Goal: Transaction & Acquisition: Book appointment/travel/reservation

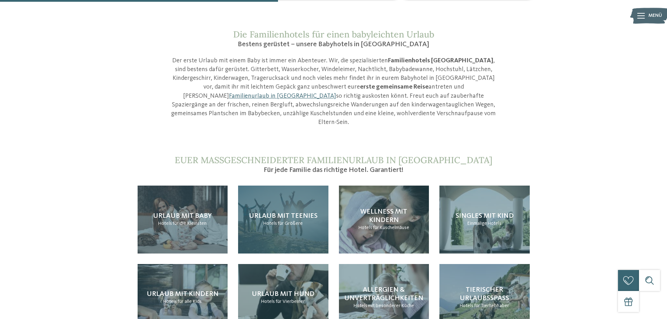
scroll to position [665, 0]
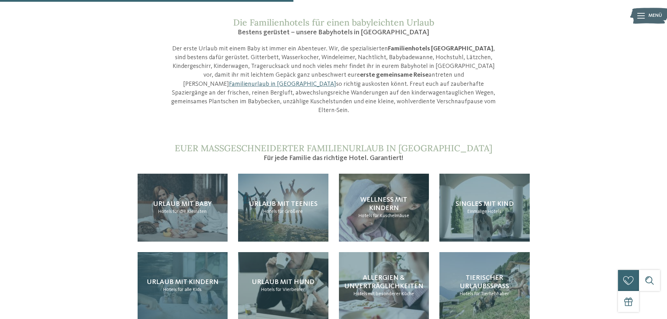
click at [190, 252] on div "Urlaub mit Kindern Hotels für alle Kids" at bounding box center [183, 286] width 90 height 68
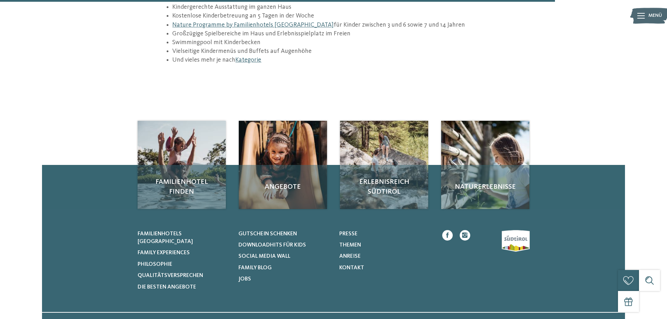
scroll to position [1085, 0]
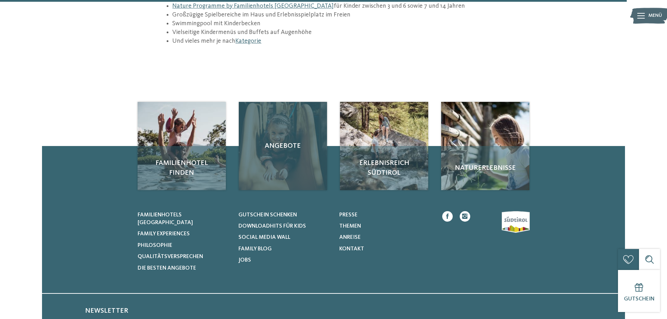
click at [311, 117] on div "Angebote" at bounding box center [283, 146] width 88 height 88
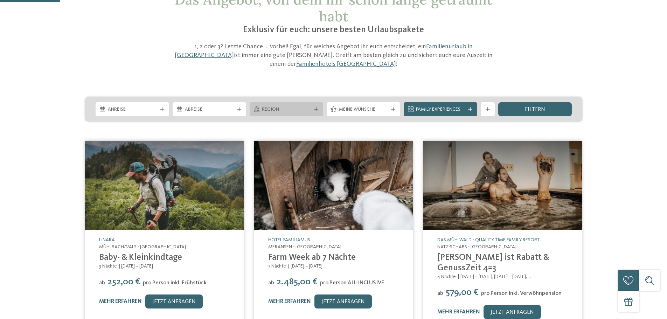
scroll to position [70, 0]
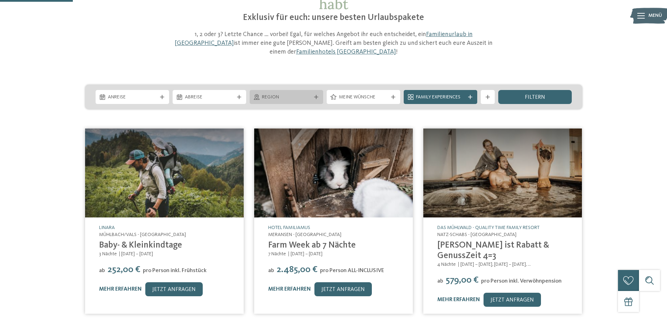
click at [295, 94] on span "Region" at bounding box center [286, 97] width 49 height 7
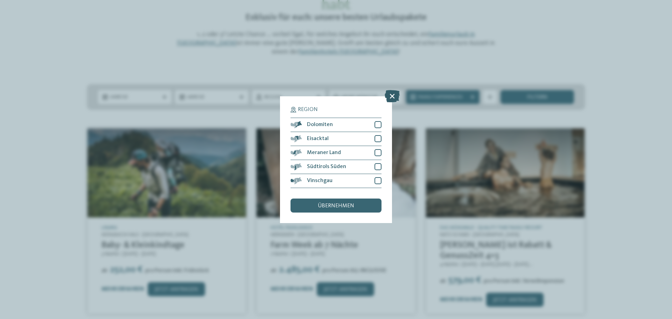
click at [390, 92] on icon at bounding box center [392, 96] width 15 height 12
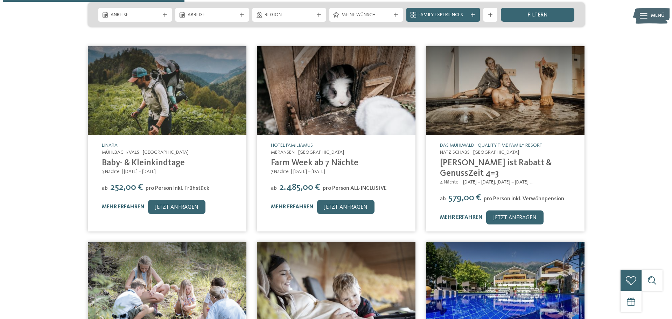
scroll to position [140, 0]
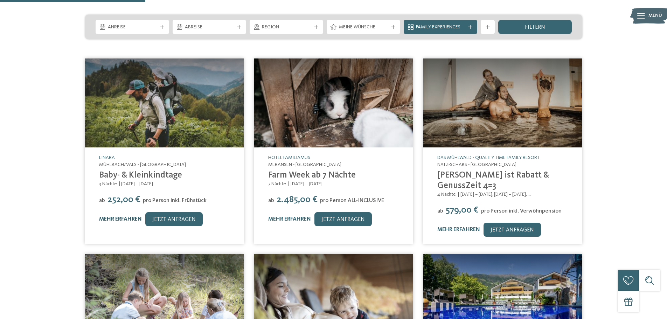
click at [112, 216] on link "mehr erfahren" at bounding box center [120, 219] width 43 height 6
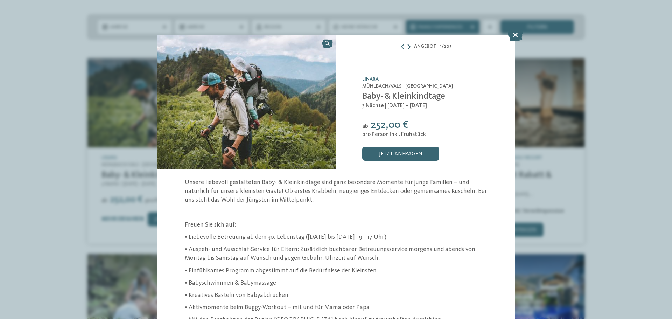
click at [407, 46] on icon at bounding box center [408, 47] width 3 height 6
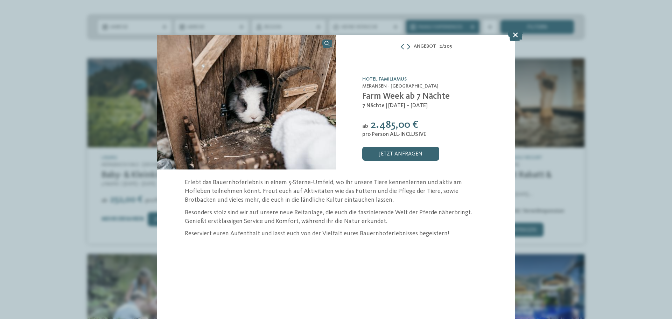
click at [407, 46] on div at bounding box center [405, 47] width 10 height 6
click at [408, 44] on icon at bounding box center [408, 47] width 3 height 6
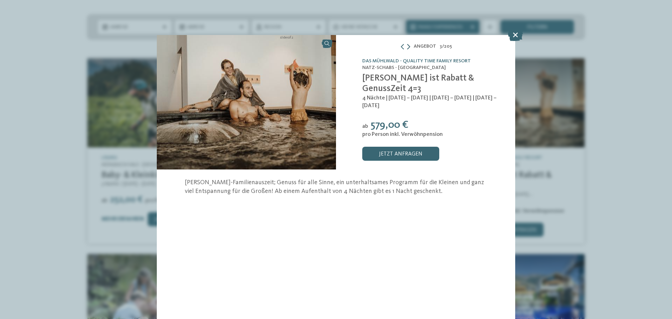
click at [408, 44] on icon at bounding box center [408, 47] width 3 height 6
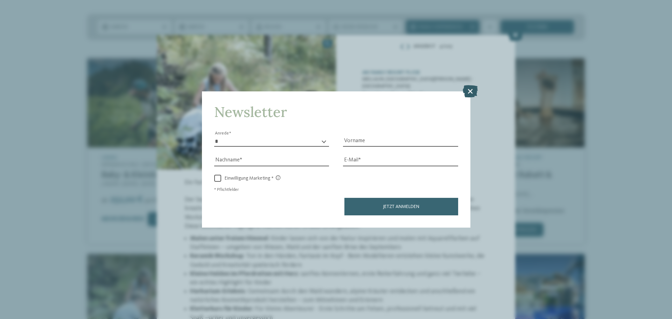
click at [471, 86] on icon at bounding box center [470, 91] width 15 height 12
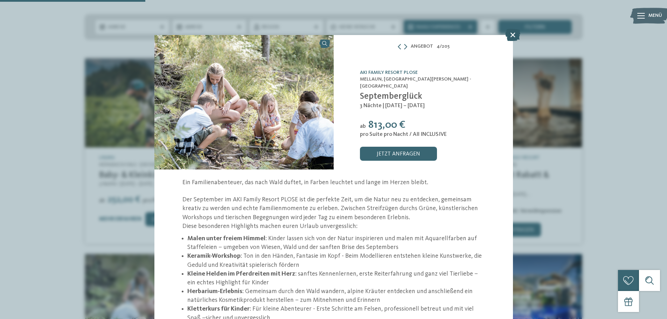
click at [509, 37] on icon at bounding box center [512, 35] width 15 height 12
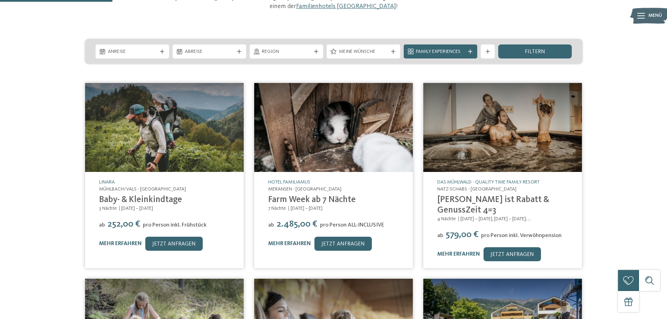
scroll to position [105, 0]
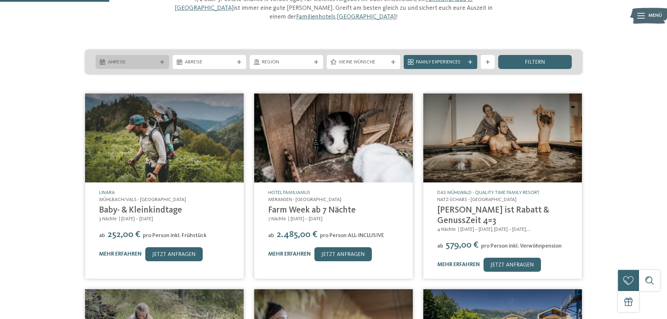
click at [156, 55] on div "Anreise" at bounding box center [132, 62] width 73 height 14
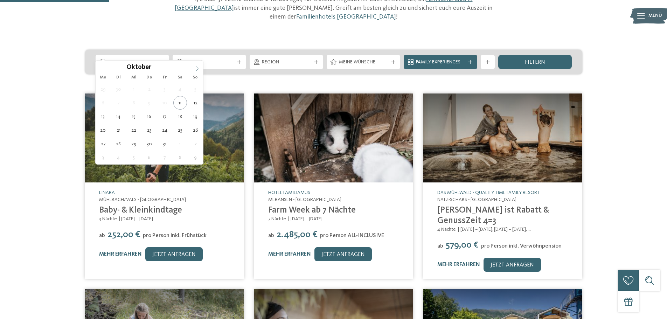
click at [197, 72] on span at bounding box center [197, 67] width 12 height 12
type input "****"
click at [197, 72] on span at bounding box center [197, 67] width 12 height 12
type div "17.01.2026"
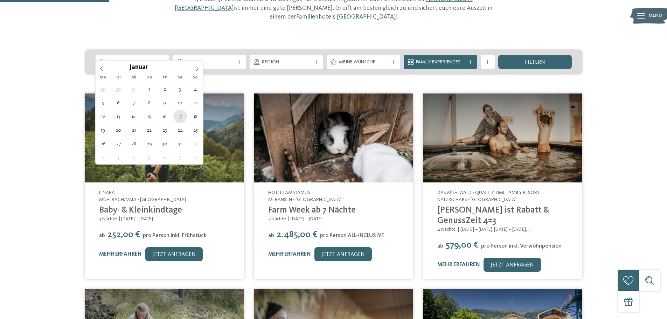
type input "****"
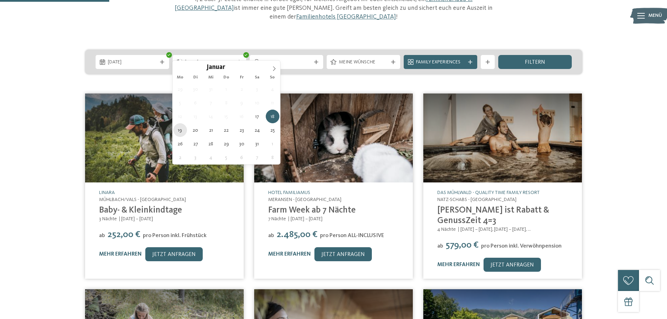
type div "19.01.2026"
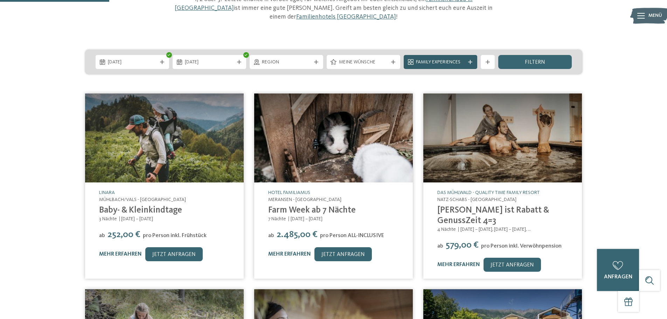
click at [460, 59] on span "Family Experiences" at bounding box center [440, 62] width 49 height 7
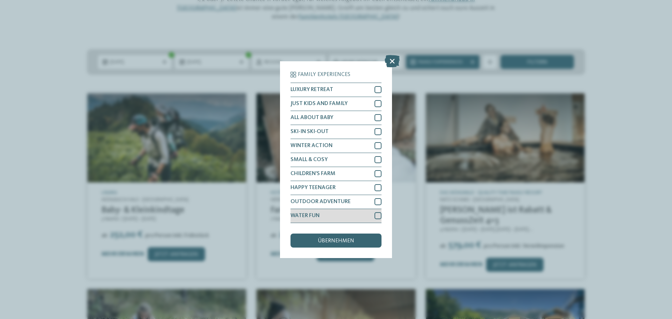
click at [354, 213] on div "WATER FUN" at bounding box center [335, 216] width 91 height 14
click at [338, 148] on div "WINTER ACTION" at bounding box center [335, 146] width 91 height 14
click at [334, 119] on div "ALL ABOUT BABY" at bounding box center [335, 118] width 91 height 14
click at [334, 104] on span "JUST KIDS AND FAMILY" at bounding box center [318, 104] width 57 height 6
click at [331, 238] on span "übernehmen" at bounding box center [336, 241] width 36 height 6
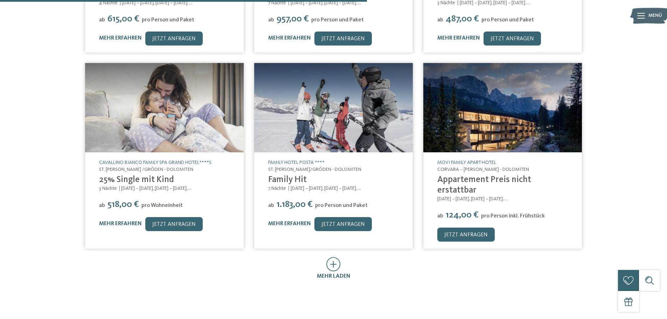
scroll to position [398, 0]
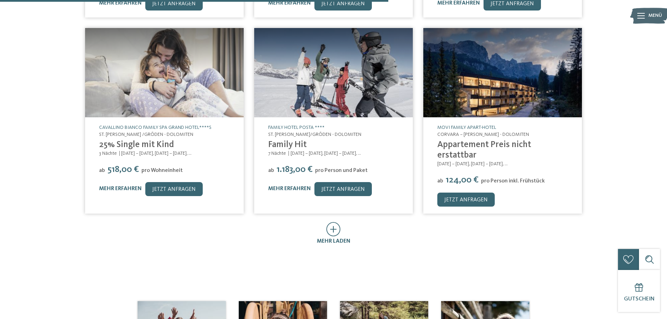
click at [342, 222] on div "mehr laden" at bounding box center [334, 233] width 34 height 23
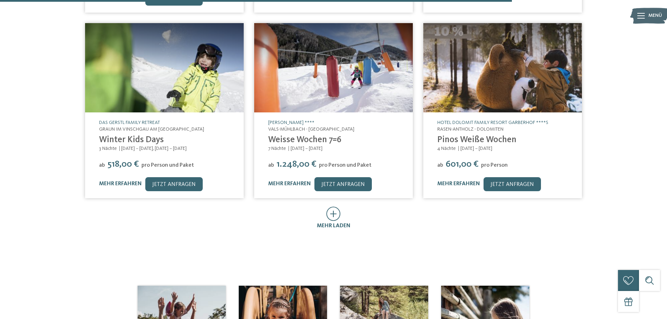
scroll to position [818, 0]
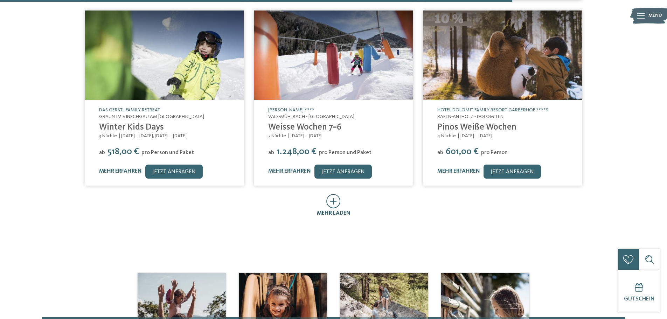
click at [336, 194] on icon at bounding box center [333, 201] width 14 height 14
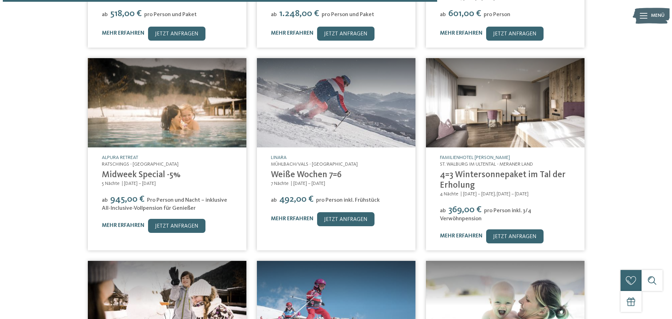
scroll to position [958, 0]
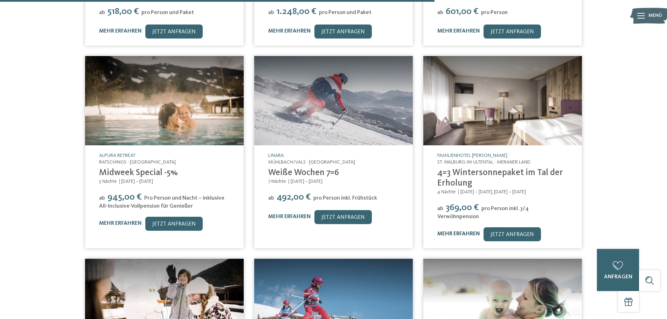
click at [457, 231] on link "mehr erfahren" at bounding box center [458, 234] width 43 height 6
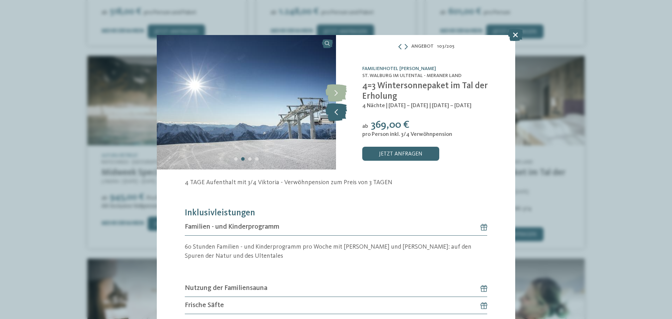
click at [339, 111] on icon at bounding box center [335, 111] width 21 height 17
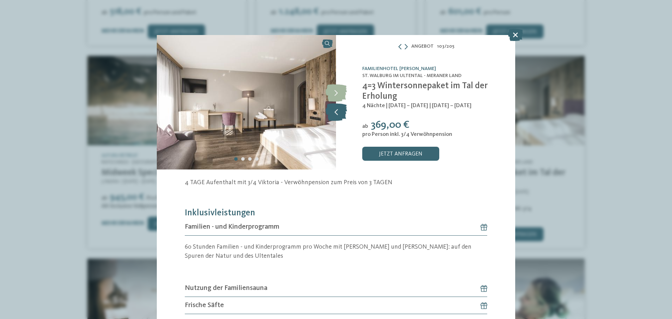
click at [339, 111] on icon at bounding box center [335, 111] width 21 height 17
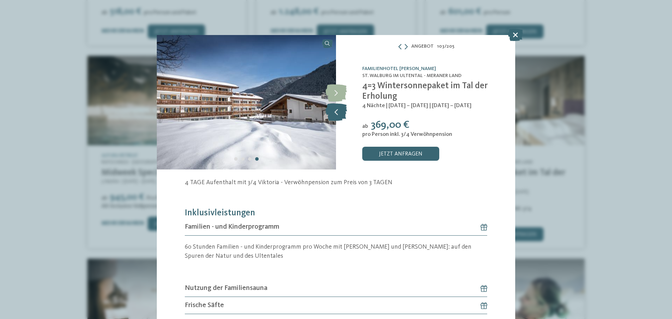
click at [339, 111] on icon at bounding box center [335, 111] width 21 height 17
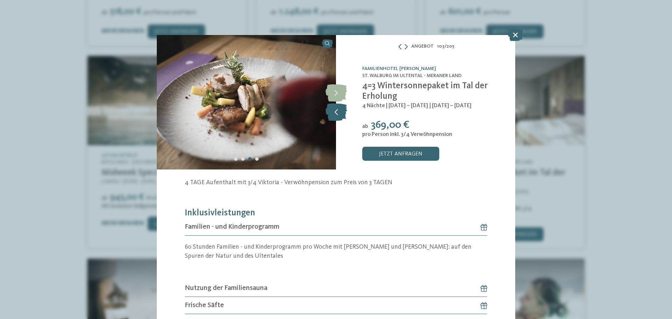
click at [339, 111] on icon at bounding box center [335, 111] width 21 height 17
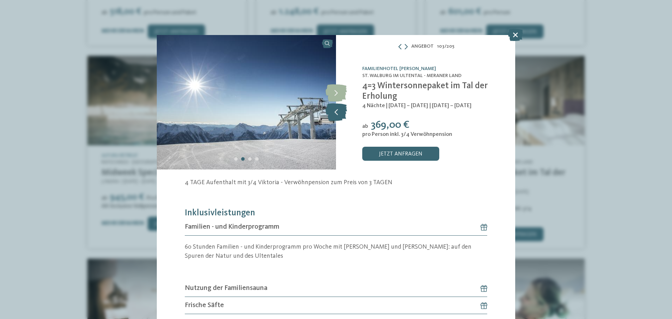
click at [332, 118] on icon at bounding box center [335, 111] width 21 height 17
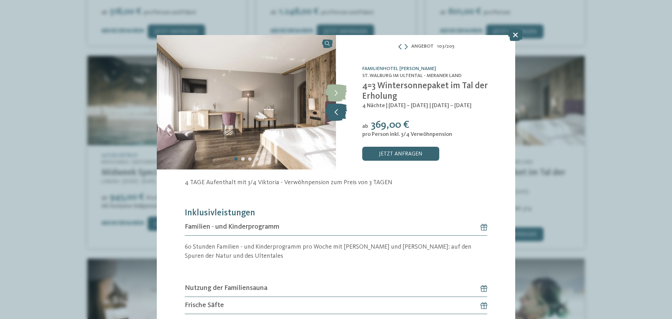
click at [332, 118] on icon at bounding box center [335, 111] width 21 height 17
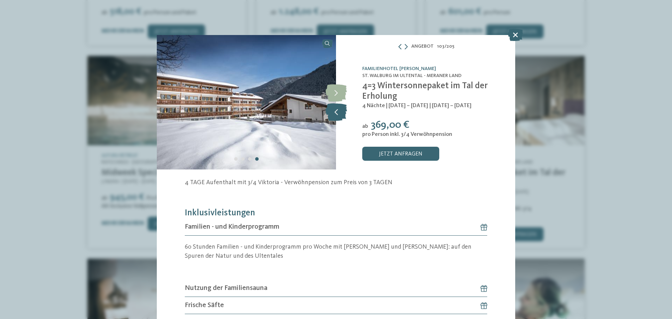
click at [332, 118] on icon at bounding box center [335, 111] width 21 height 17
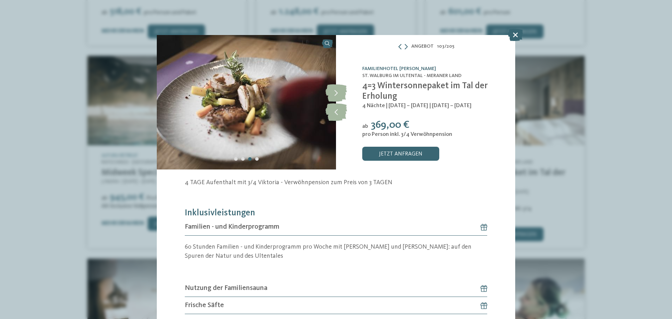
click at [383, 66] on link "Familienhotel Viktoria" at bounding box center [399, 68] width 74 height 5
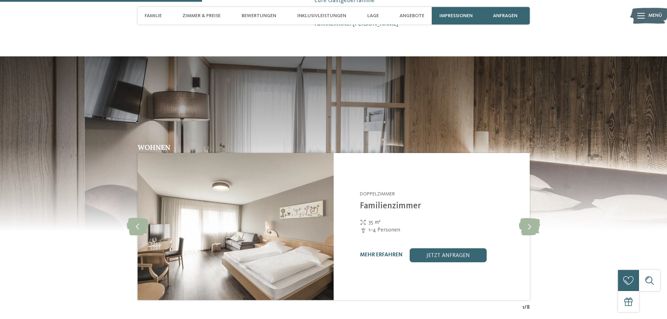
scroll to position [735, 0]
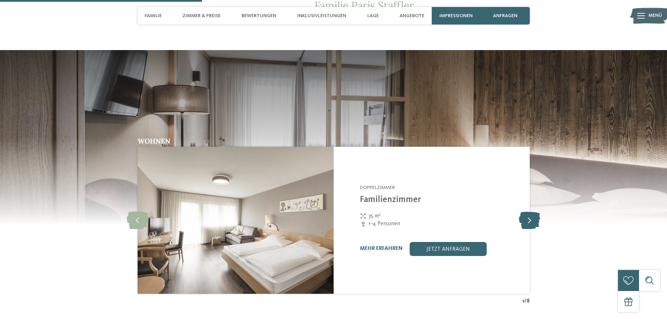
click at [531, 211] on icon at bounding box center [529, 219] width 21 height 17
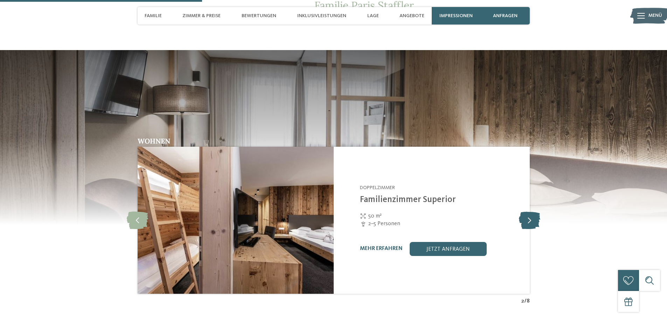
click at [531, 211] on icon at bounding box center [529, 219] width 21 height 17
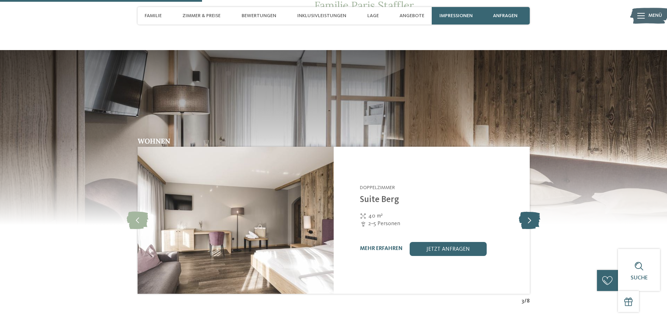
click at [531, 211] on icon at bounding box center [529, 219] width 21 height 17
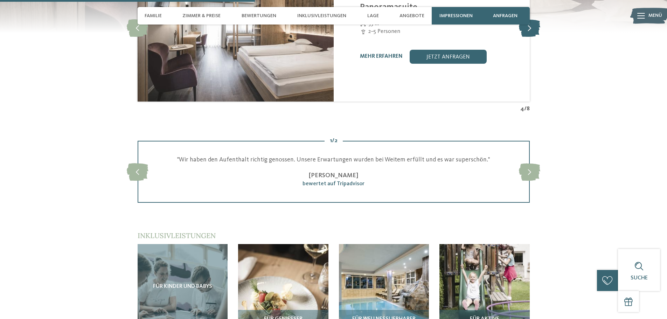
scroll to position [1015, 0]
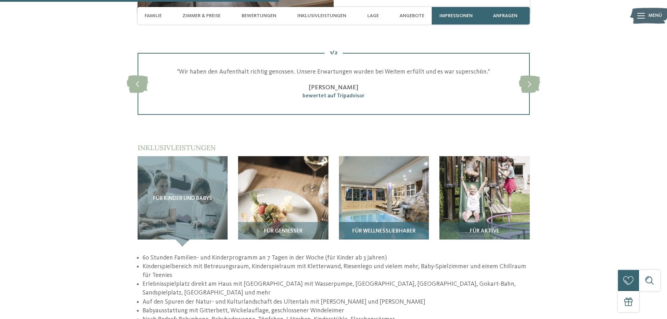
click at [414, 185] on img at bounding box center [384, 201] width 90 height 90
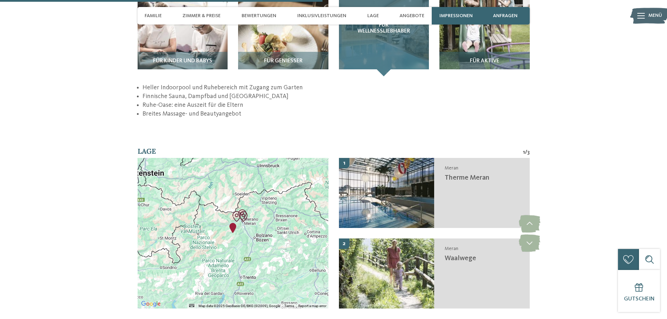
scroll to position [1190, 0]
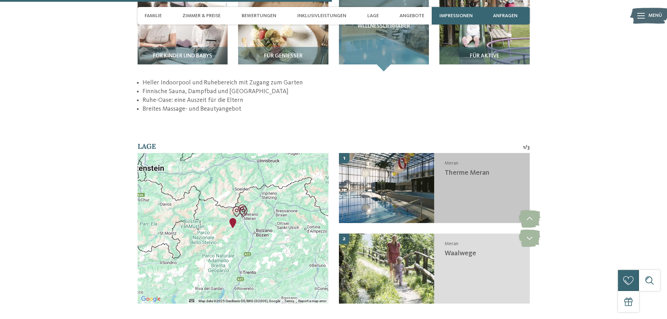
click at [404, 190] on img at bounding box center [387, 188] width 96 height 70
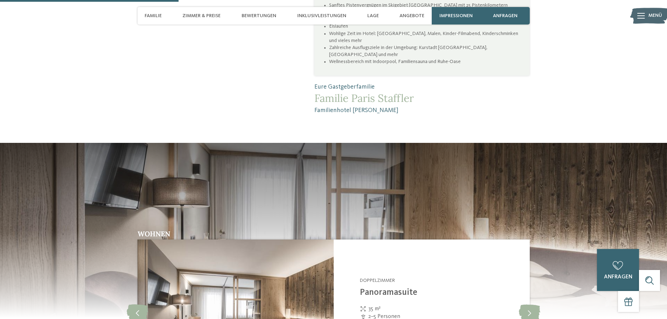
scroll to position [640, 0]
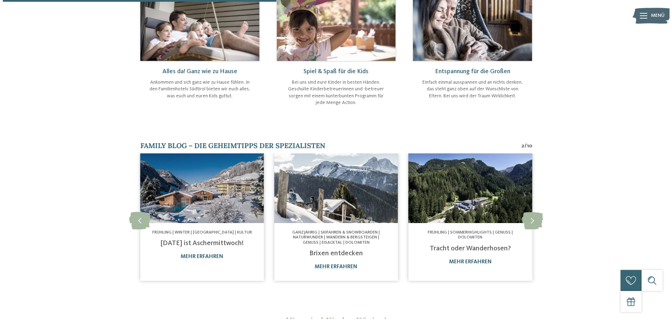
scroll to position [490, 0]
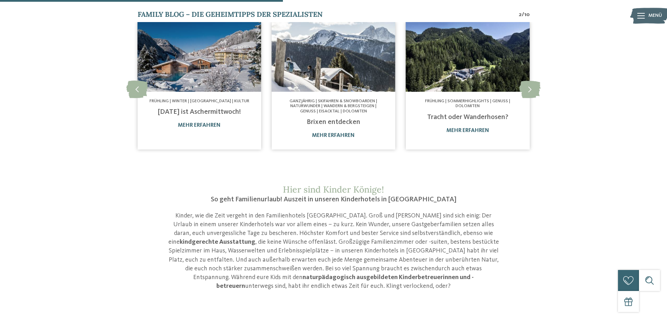
click at [639, 8] on div at bounding box center [641, 15] width 8 height 17
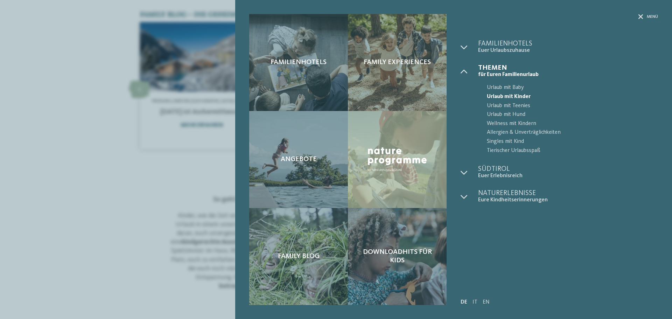
click at [85, 138] on div "Familienhotels Family Experiences Angebote" at bounding box center [336, 159] width 672 height 319
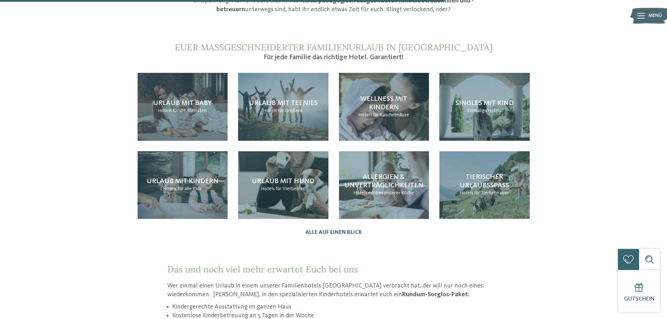
scroll to position [770, 0]
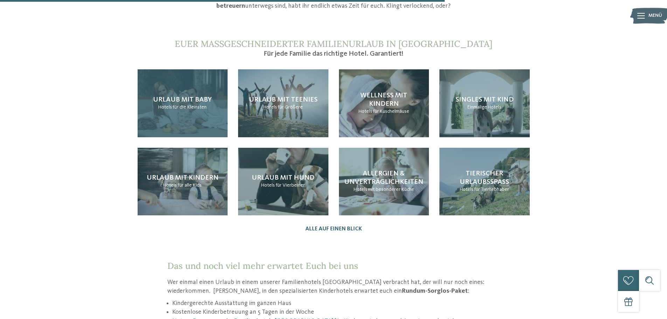
click at [203, 84] on div "Urlaub mit Baby Hotels für die Kleinsten" at bounding box center [183, 103] width 90 height 68
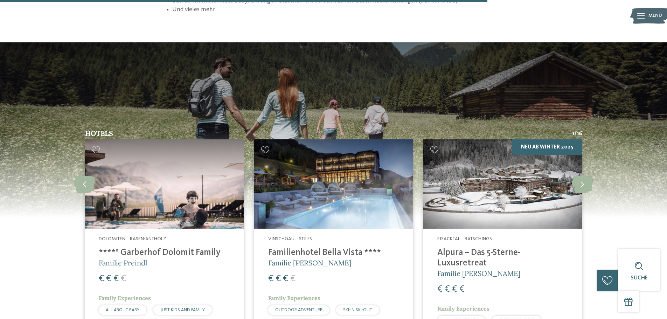
scroll to position [1155, 0]
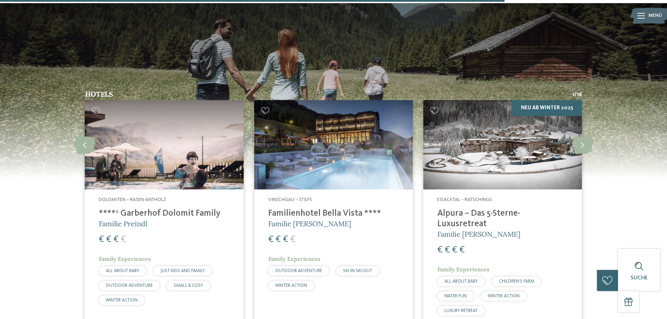
click at [183, 126] on img at bounding box center [164, 144] width 159 height 89
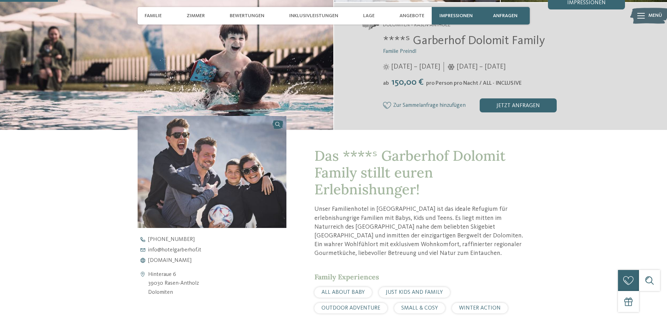
scroll to position [280, 0]
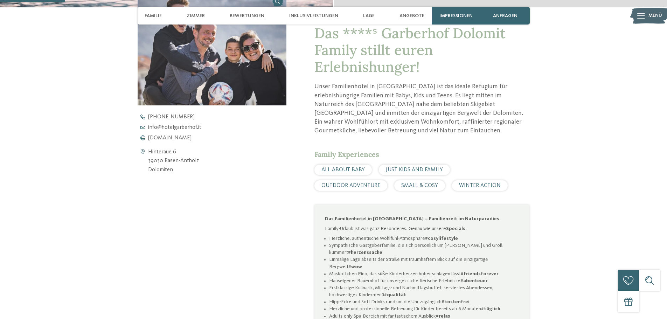
drag, startPoint x: 201, startPoint y: 158, endPoint x: 188, endPoint y: 158, distance: 13.3
click at [188, 158] on div "Hinteraue 6 39030 Rasen-Antholz Dolomiten" at bounding box center [212, 161] width 149 height 27
drag, startPoint x: 179, startPoint y: 173, endPoint x: 148, endPoint y: 150, distance: 38.9
click at [148, 150] on address "Hinteraue 6 39030 Rasen-Antholz Dolomiten" at bounding box center [173, 161] width 51 height 27
click at [141, 151] on icon at bounding box center [143, 161] width 10 height 27
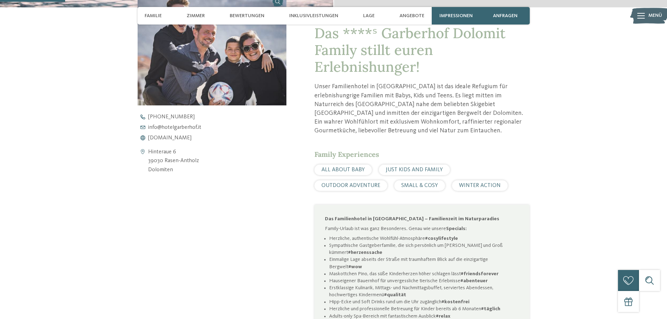
drag, startPoint x: 146, startPoint y: 151, endPoint x: 173, endPoint y: 169, distance: 32.2
click at [173, 169] on div "Hinteraue 6 39030 Rasen-Antholz Dolomiten" at bounding box center [212, 161] width 149 height 27
copy div "Hinteraue 6 39030 Rasen-Antholz Dolomiten"
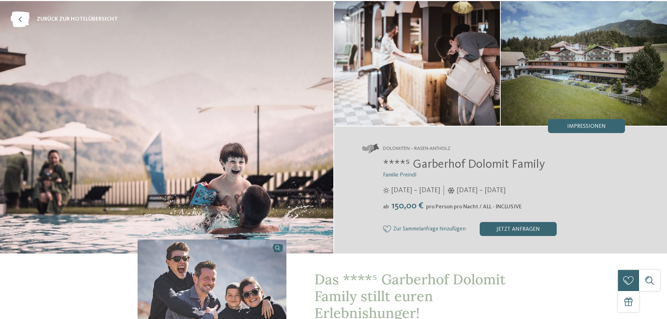
scroll to position [0, 0]
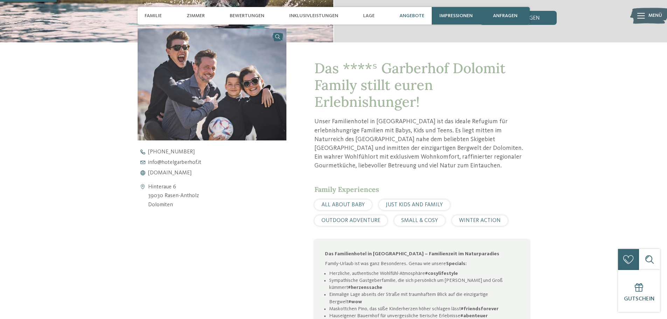
click at [403, 15] on span "Angebote" at bounding box center [411, 16] width 25 height 6
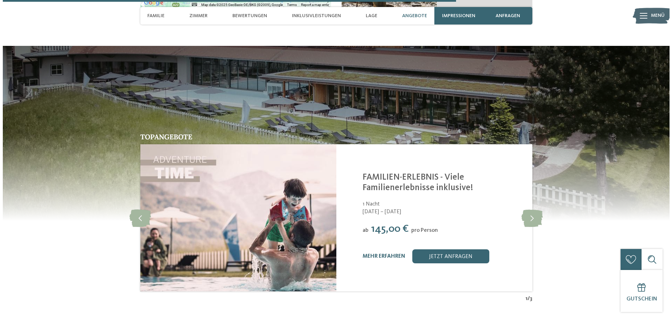
scroll to position [1952, 0]
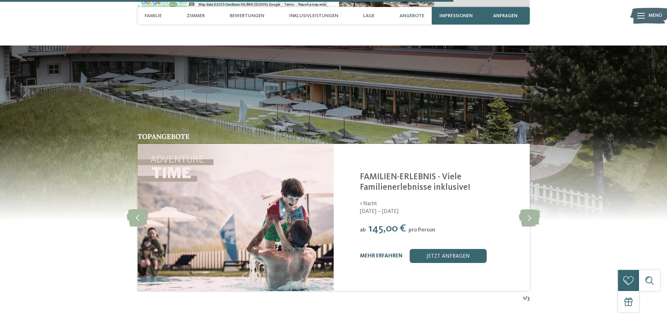
click at [389, 253] on link "mehr erfahren" at bounding box center [381, 256] width 43 height 6
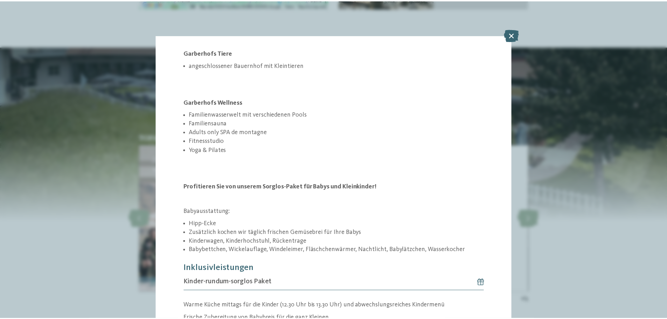
scroll to position [350, 0]
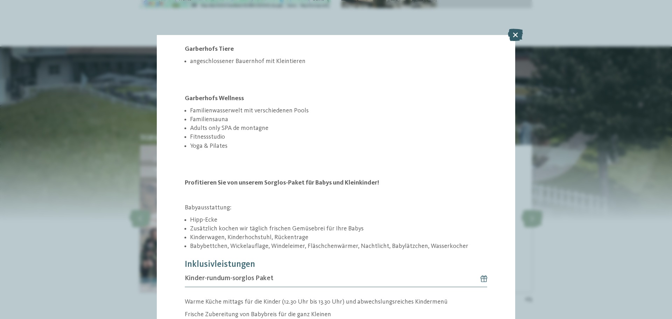
click at [511, 34] on icon at bounding box center [515, 35] width 15 height 12
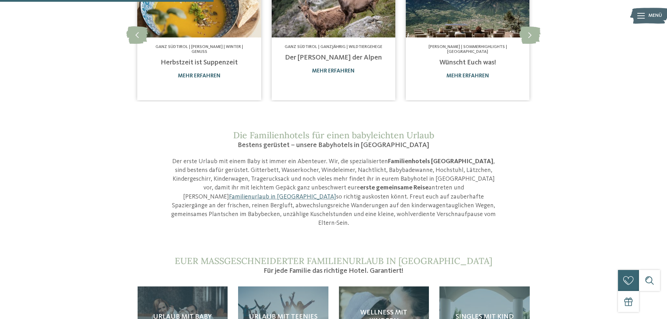
scroll to position [560, 0]
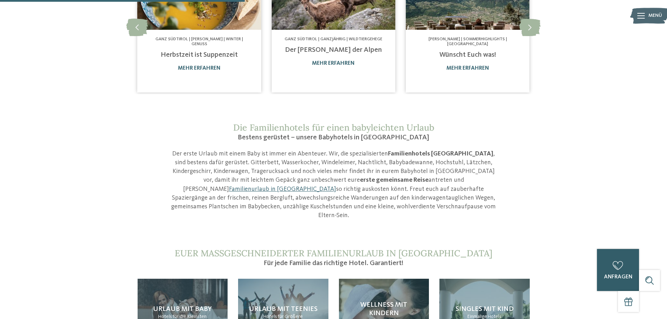
click at [629, 281] on div "0 anfragen 0 von 5 Hotels zur Anfrage hinzugefügt jetzt anfragen" at bounding box center [618, 270] width 42 height 42
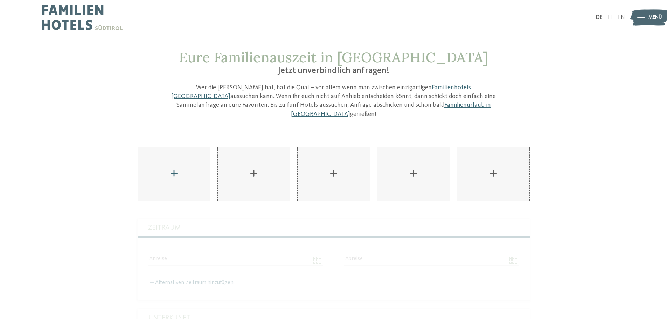
click at [189, 163] on div "AKI Family Resort PLOSE hinzufügen" at bounding box center [174, 174] width 72 height 54
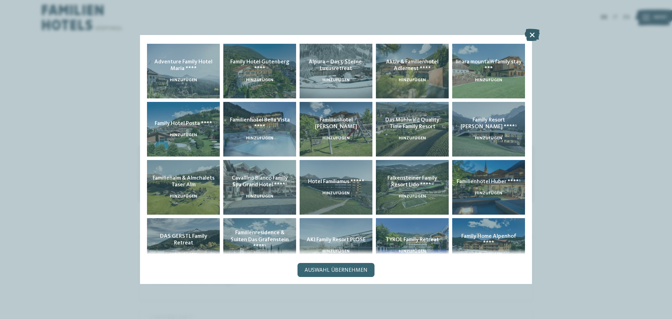
click at [532, 37] on icon at bounding box center [531, 35] width 15 height 12
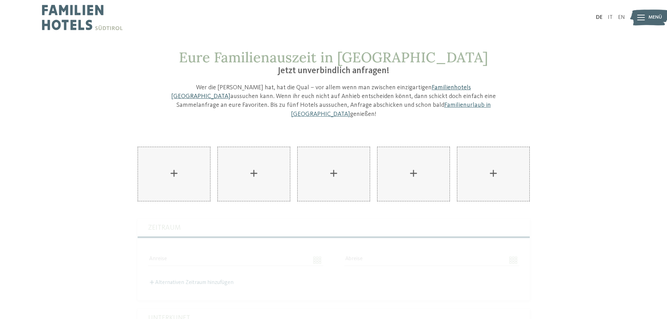
click at [394, 87] on link "Familienhotels [GEOGRAPHIC_DATA]" at bounding box center [321, 91] width 300 height 15
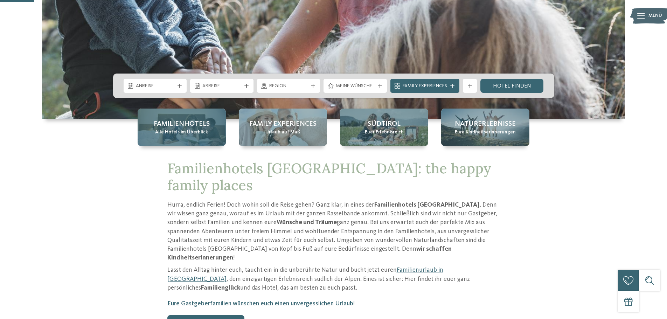
scroll to position [280, 0]
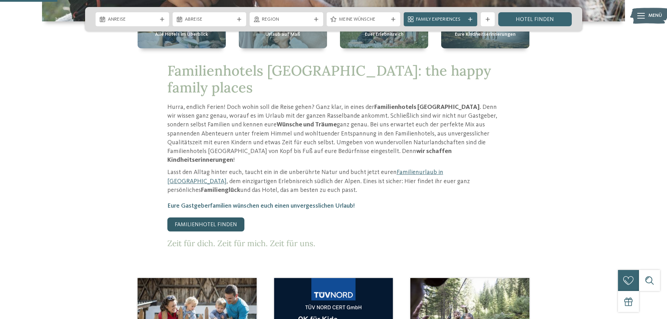
click at [213, 217] on link "Familienhotel finden" at bounding box center [205, 224] width 77 height 14
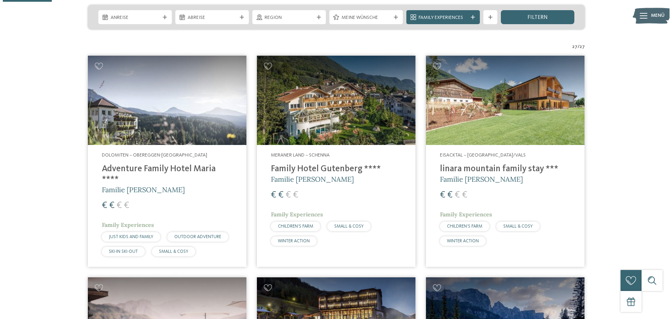
scroll to position [140, 0]
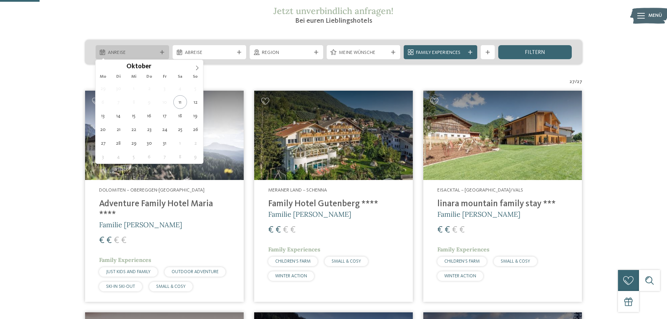
click at [153, 52] on span "Anreise" at bounding box center [132, 52] width 49 height 7
click at [200, 69] on span at bounding box center [197, 66] width 12 height 12
type input "****"
click at [200, 69] on span at bounding box center [197, 66] width 12 height 12
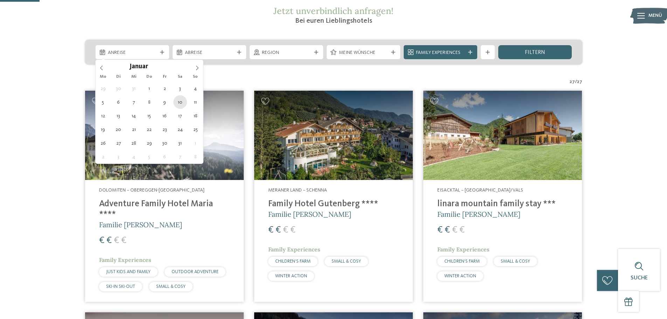
type div "10.01.2026"
type input "****"
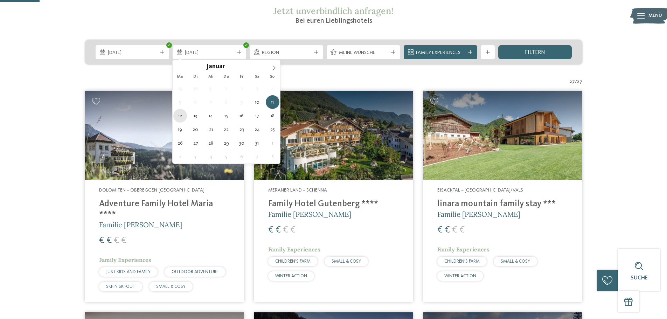
type div "12.01.2026"
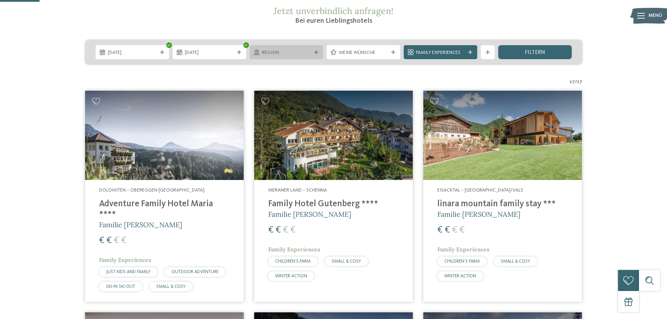
click at [277, 51] on span "Region" at bounding box center [286, 52] width 49 height 7
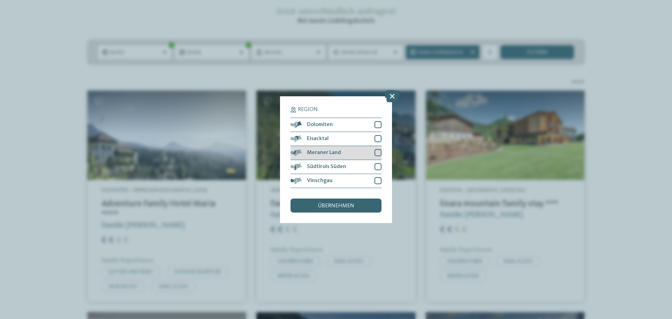
click at [327, 152] on span "Meraner Land" at bounding box center [324, 153] width 34 height 6
click at [625, 105] on div "Region Dolomiten" at bounding box center [336, 159] width 672 height 319
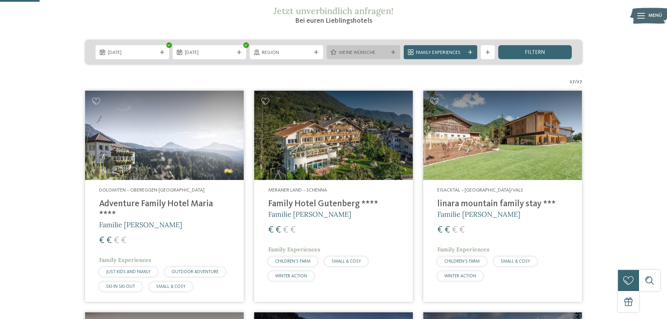
click at [372, 57] on div "Meine Wünsche" at bounding box center [362, 52] width 73 height 14
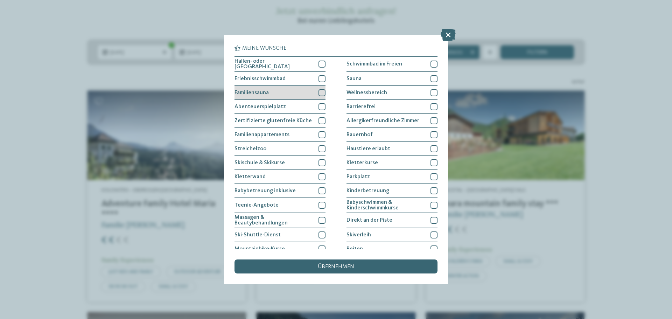
click at [322, 93] on div at bounding box center [321, 92] width 7 height 7
click at [322, 93] on icon at bounding box center [322, 93] width 5 height 4
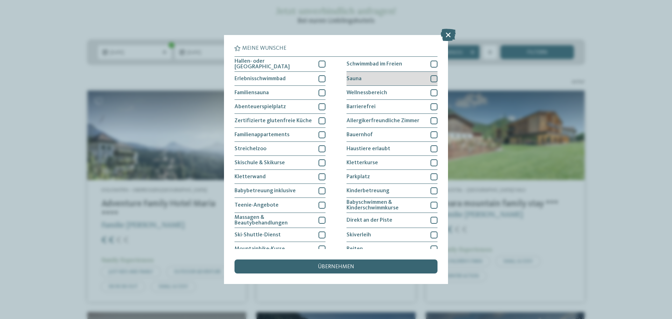
click at [407, 77] on div "Sauna" at bounding box center [391, 79] width 91 height 14
click at [401, 87] on div "Wellnessbereich" at bounding box center [391, 93] width 91 height 14
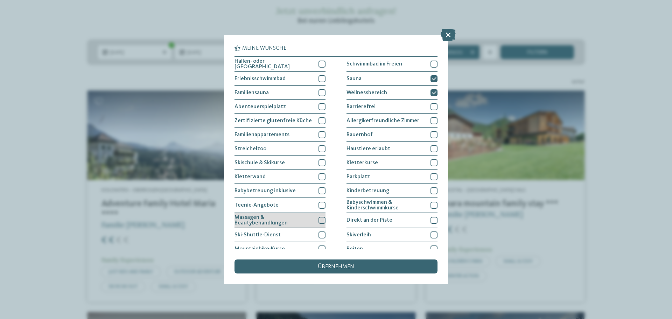
click at [281, 216] on span "Massagen & Beautybehandlungen" at bounding box center [273, 219] width 79 height 11
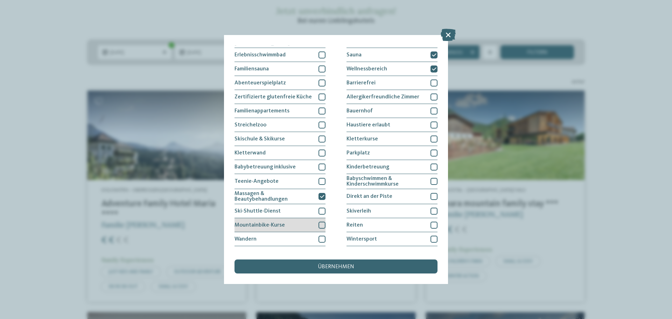
scroll to position [35, 0]
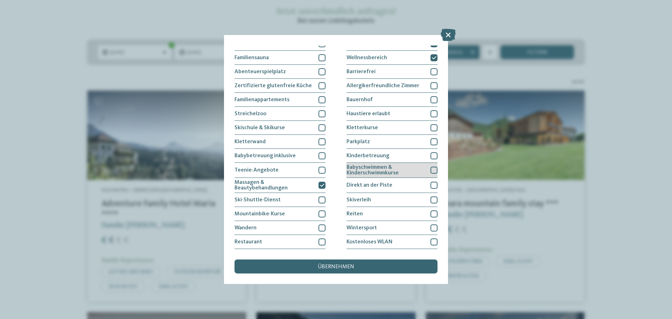
click at [364, 169] on span "Babyschwimmen & Kinderschwimmkurse" at bounding box center [385, 169] width 79 height 11
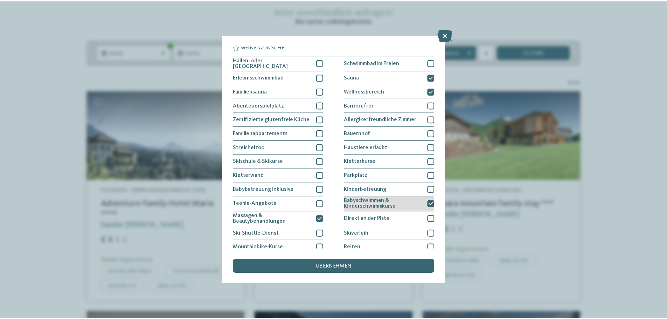
scroll to position [0, 0]
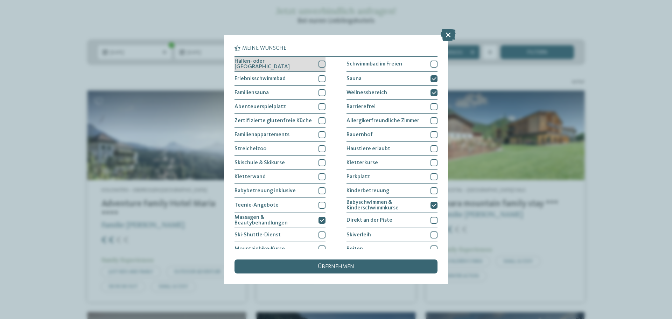
click at [303, 65] on div "Hallen- oder Schleusenbad" at bounding box center [279, 64] width 91 height 15
click at [368, 267] on div "übernehmen" at bounding box center [335, 266] width 203 height 14
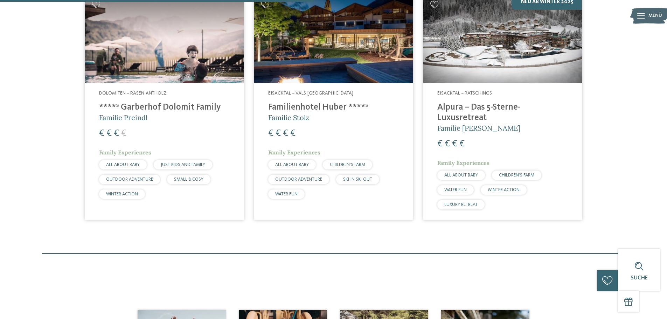
scroll to position [282, 0]
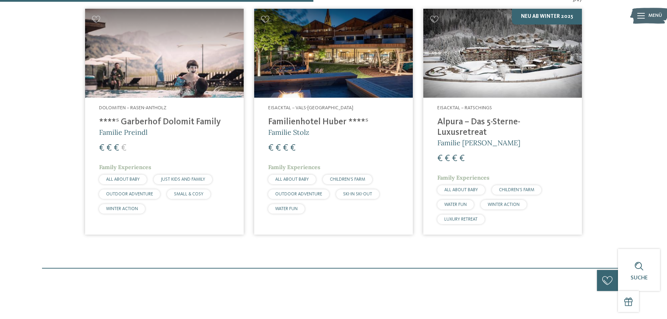
click at [350, 60] on img at bounding box center [333, 53] width 159 height 89
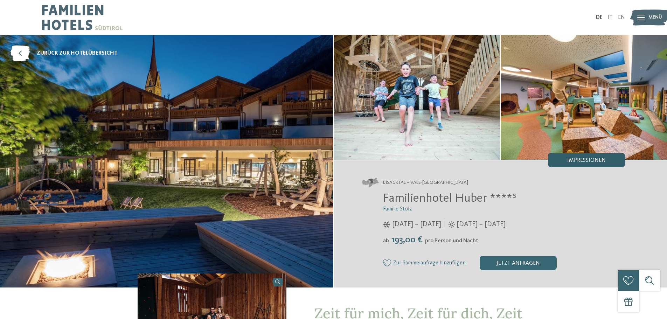
click at [581, 160] on span "Impressionen" at bounding box center [586, 160] width 38 height 6
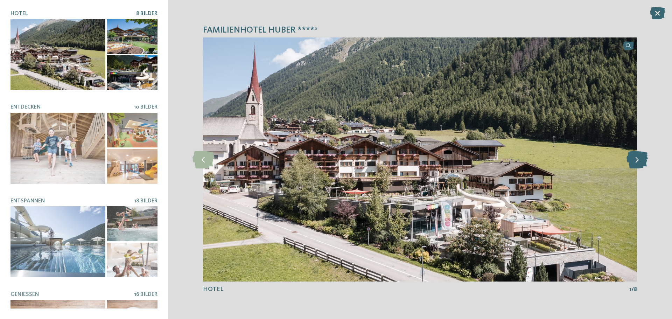
click at [637, 161] on icon at bounding box center [636, 159] width 21 height 17
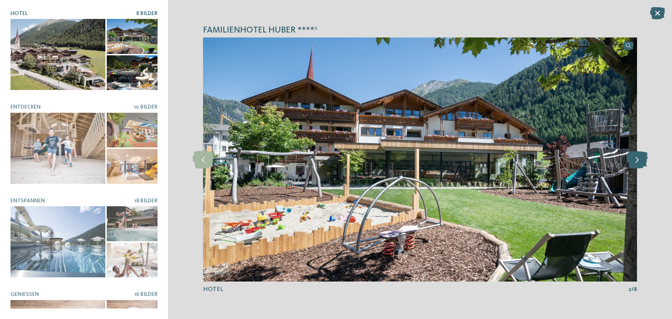
click at [637, 161] on icon at bounding box center [636, 159] width 21 height 17
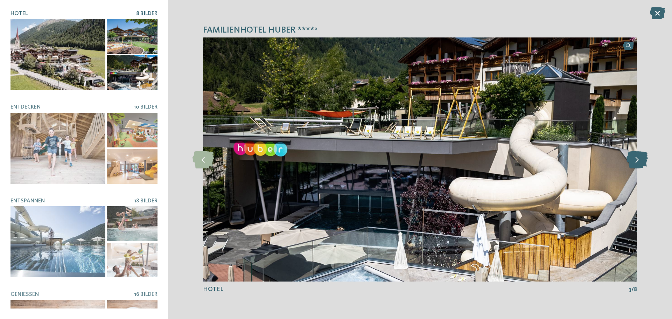
click at [637, 161] on icon at bounding box center [636, 159] width 21 height 17
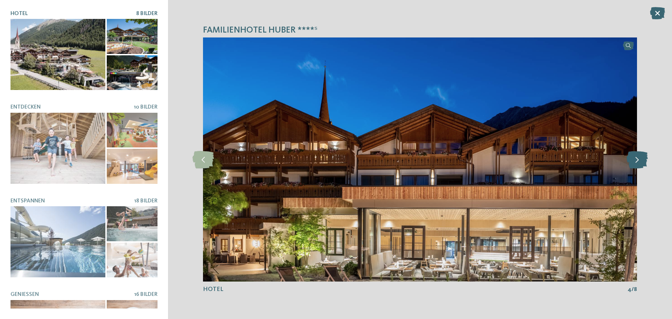
click at [637, 161] on icon at bounding box center [636, 159] width 21 height 17
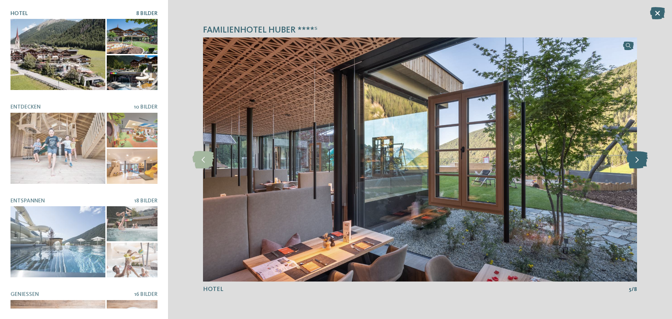
click at [637, 161] on icon at bounding box center [636, 159] width 21 height 17
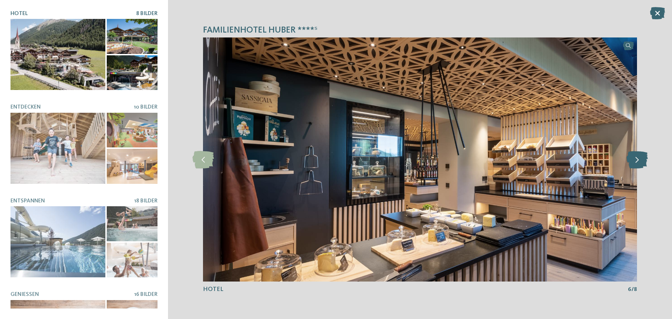
click at [637, 161] on icon at bounding box center [636, 159] width 21 height 17
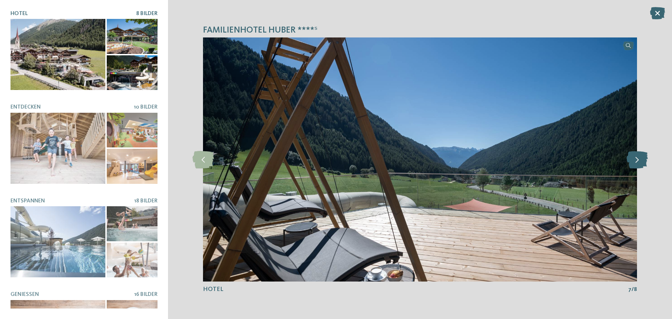
click at [637, 161] on icon at bounding box center [636, 159] width 21 height 17
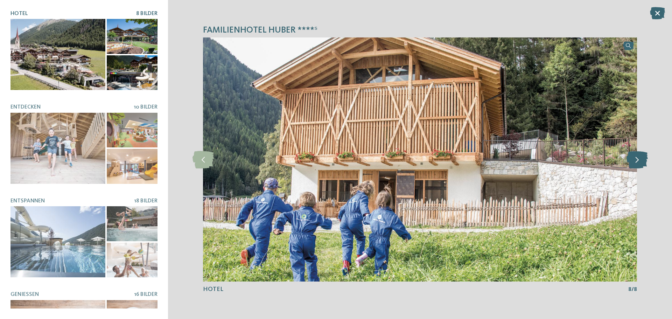
click at [637, 161] on icon at bounding box center [636, 159] width 21 height 17
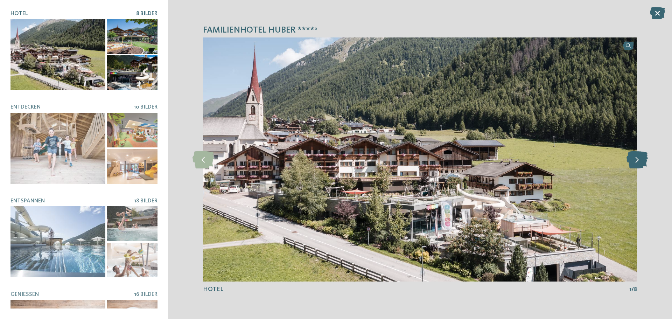
click at [637, 161] on icon at bounding box center [636, 159] width 21 height 17
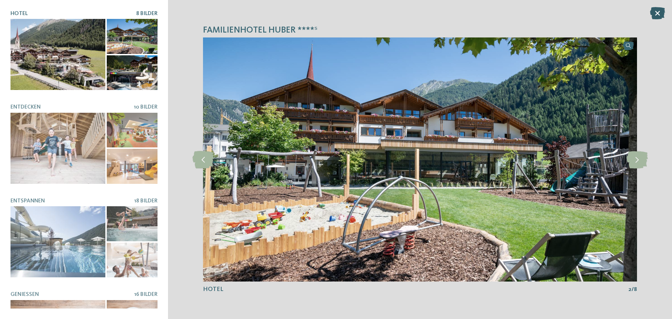
click at [664, 12] on icon at bounding box center [657, 13] width 15 height 12
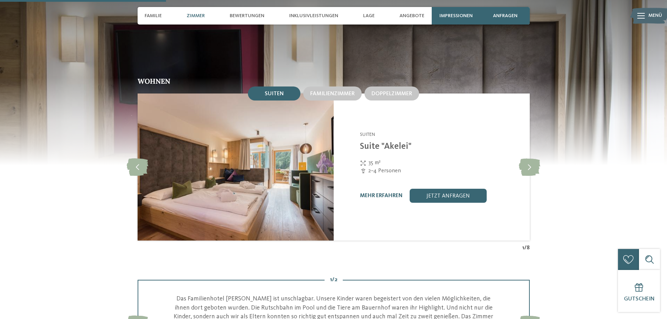
scroll to position [840, 0]
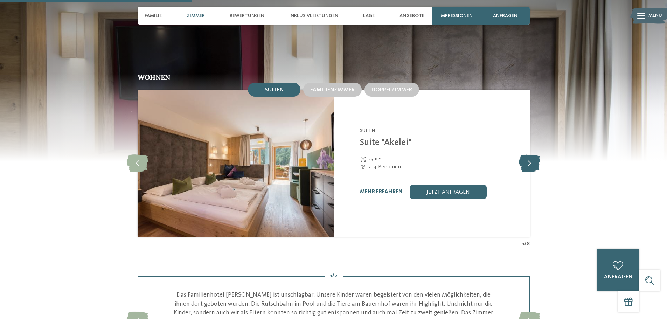
click at [536, 154] on icon at bounding box center [529, 162] width 21 height 17
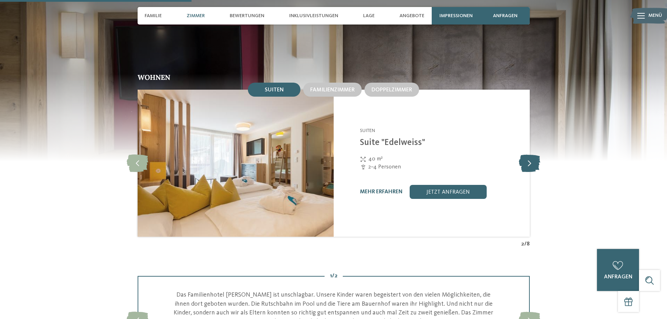
click at [536, 154] on icon at bounding box center [529, 162] width 21 height 17
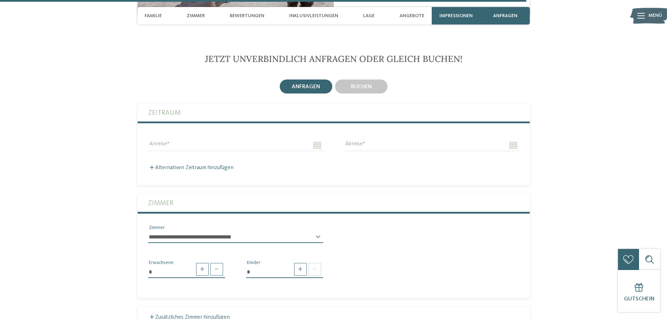
scroll to position [2309, 0]
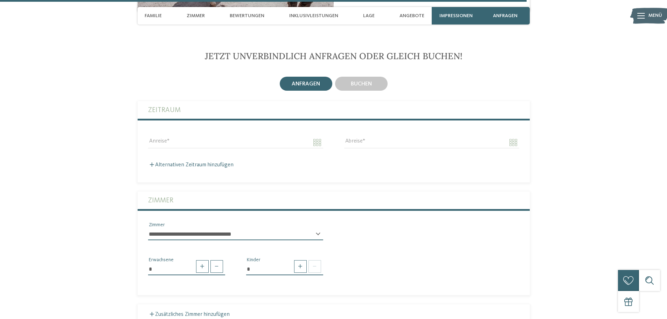
click at [318, 228] on select "**********" at bounding box center [235, 234] width 175 height 12
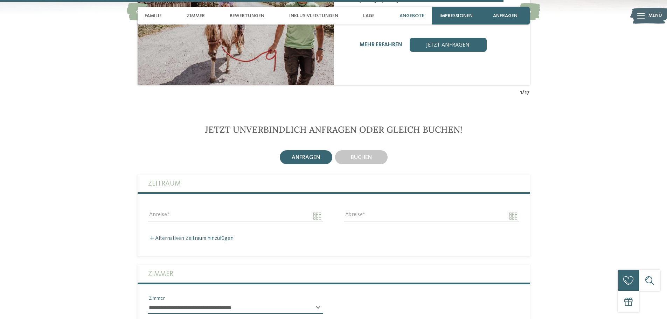
scroll to position [2134, 0]
